Goal: Check status: Check status

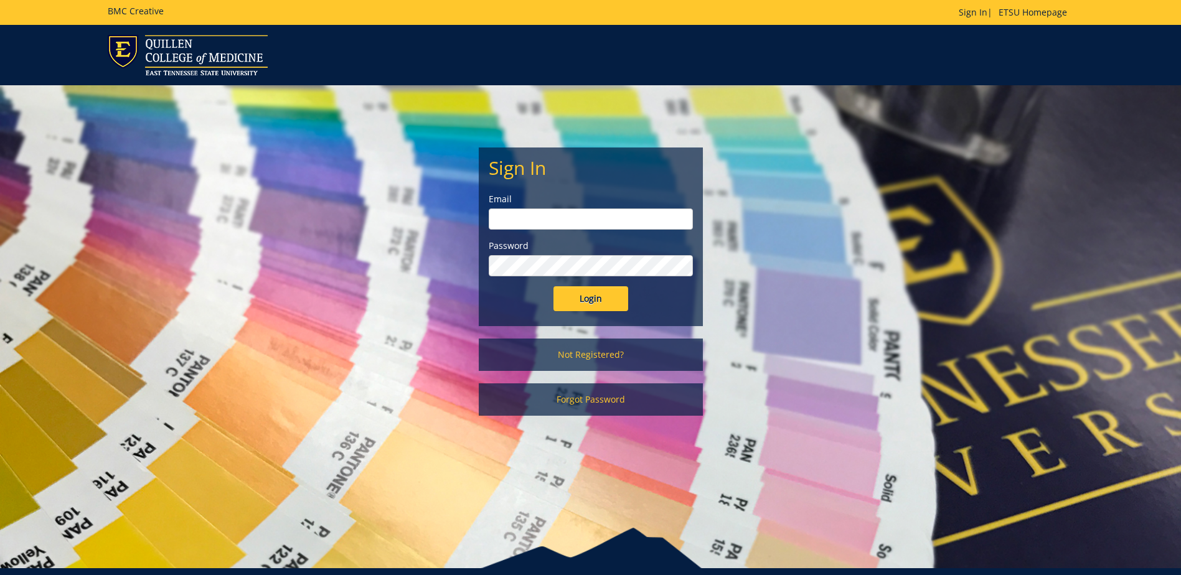
type input "[EMAIL_ADDRESS][DOMAIN_NAME]"
click at [606, 302] on input "Login" at bounding box center [590, 298] width 75 height 25
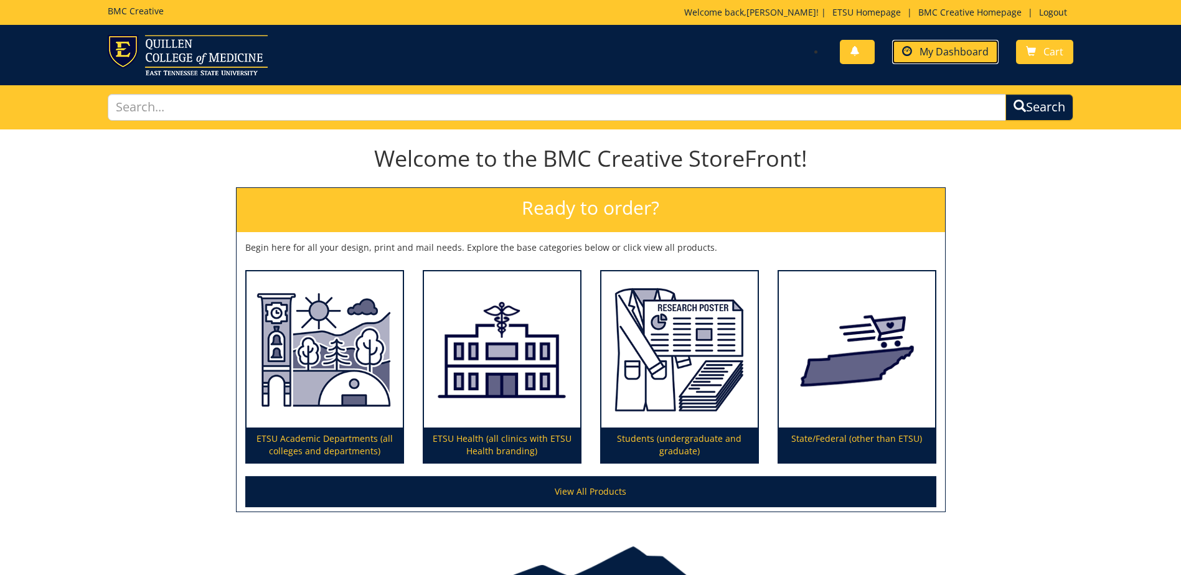
click at [958, 51] on span "My Dashboard" at bounding box center [954, 52] width 69 height 14
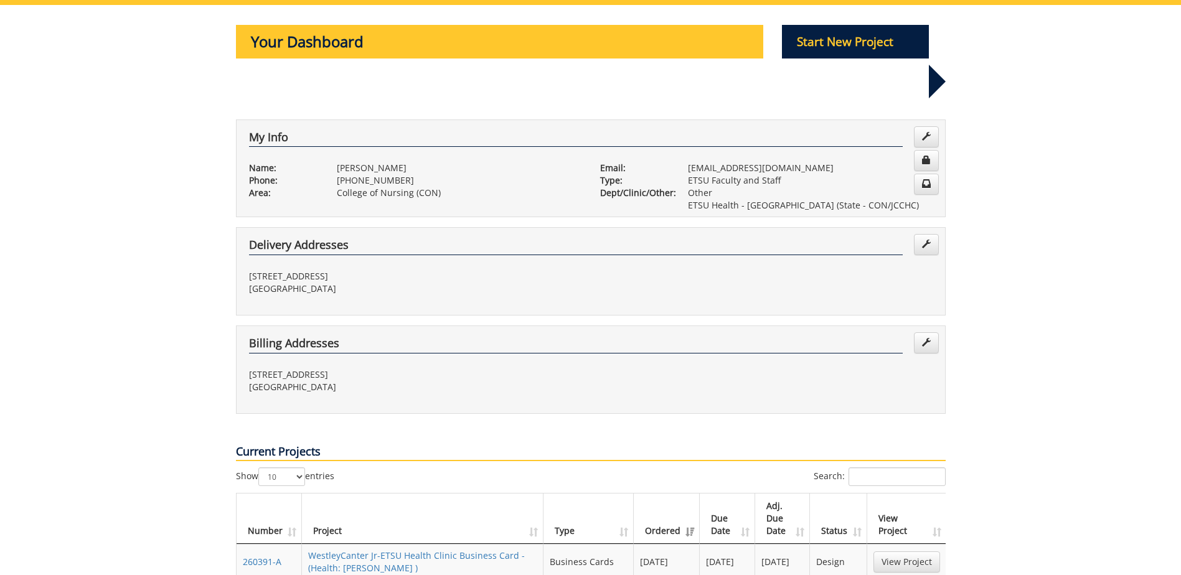
scroll to position [249, 0]
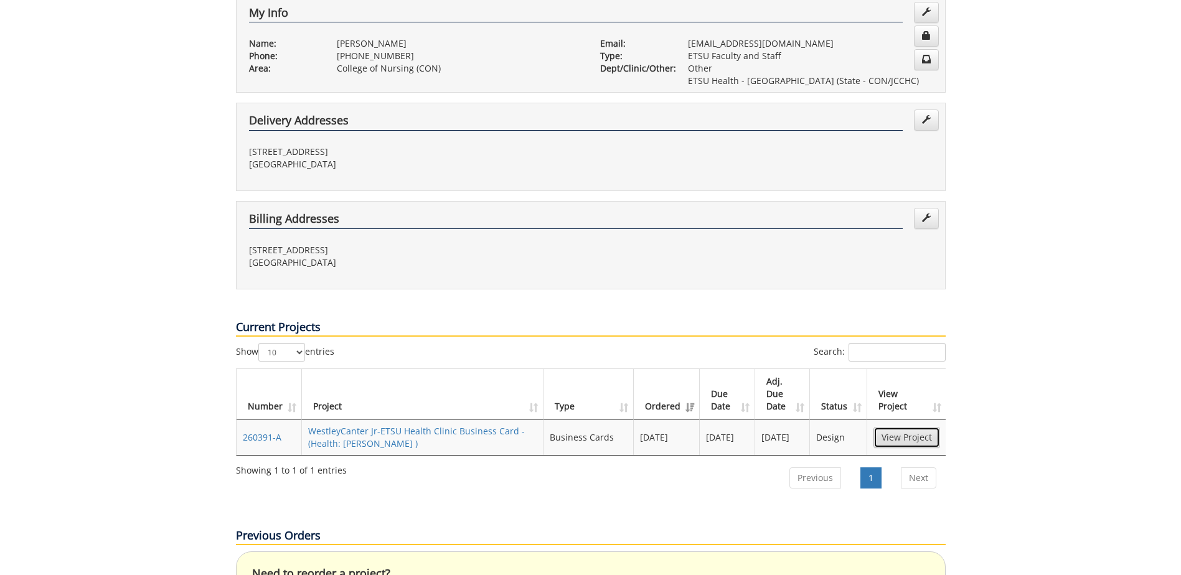
click at [906, 427] on link "View Project" at bounding box center [906, 437] width 67 height 21
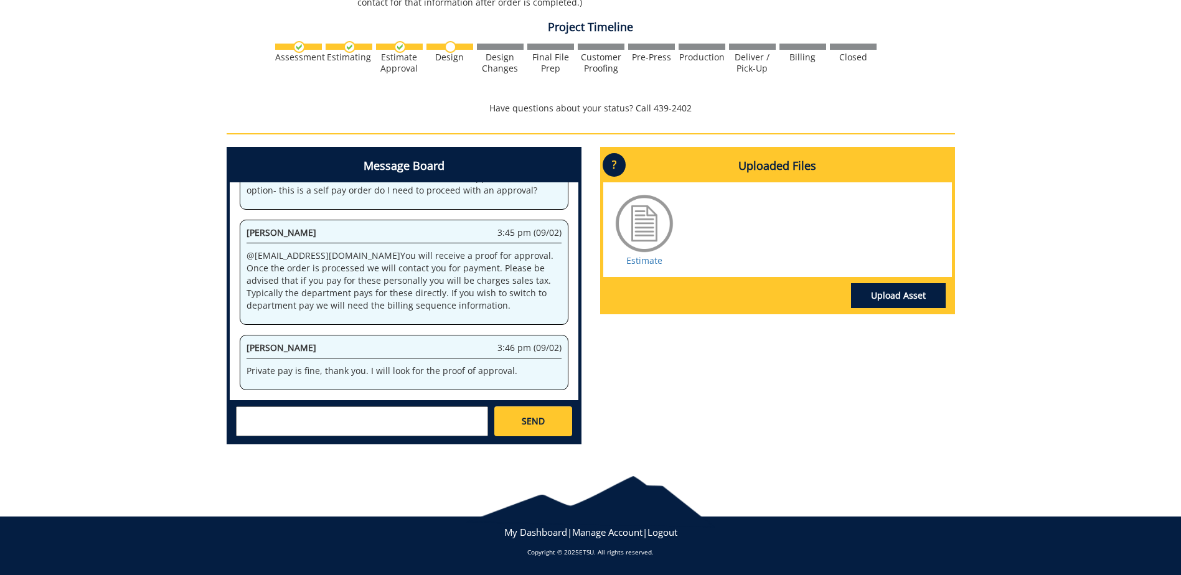
scroll to position [587, 0]
